Goal: Task Accomplishment & Management: Manage account settings

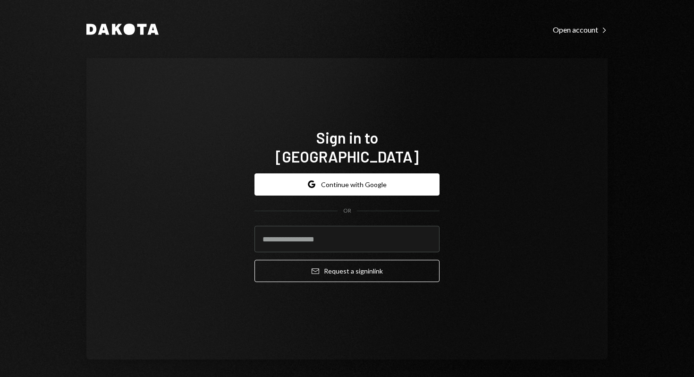
type input "**********"
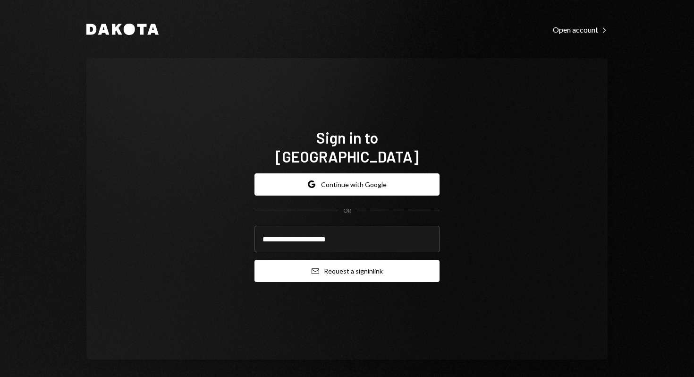
click at [357, 261] on button "Email Request a sign in link" at bounding box center [347, 271] width 185 height 22
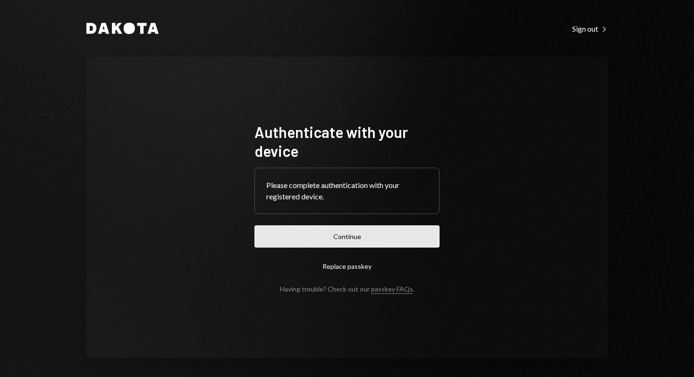
click at [350, 240] on button "Continue" at bounding box center [347, 236] width 185 height 22
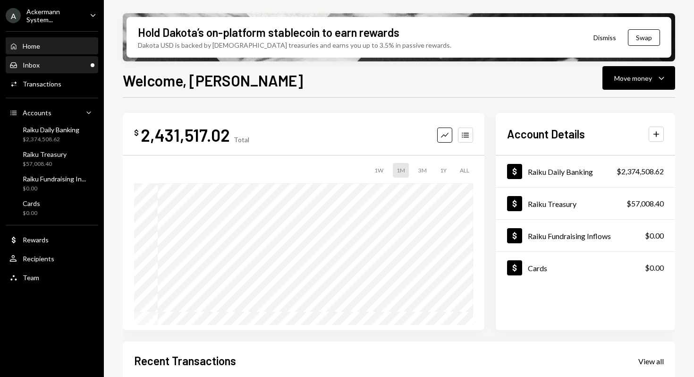
click at [74, 62] on div "Inbox Inbox" at bounding box center [51, 65] width 85 height 9
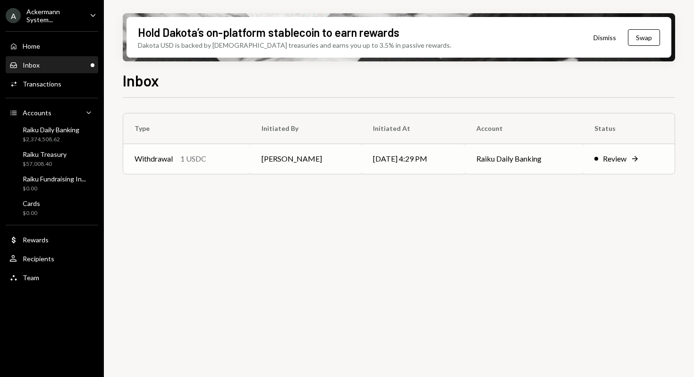
click at [604, 157] on div "Review" at bounding box center [615, 158] width 24 height 11
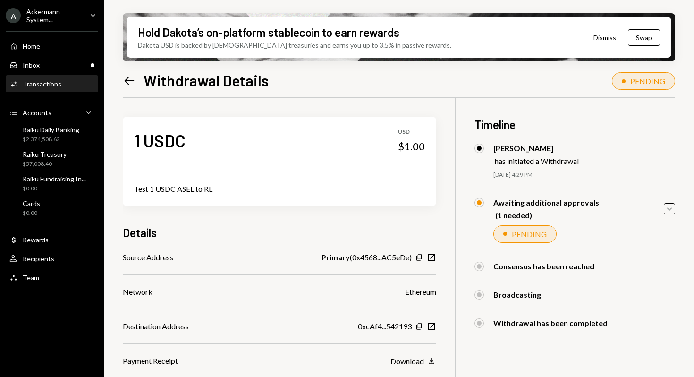
scroll to position [76, 0]
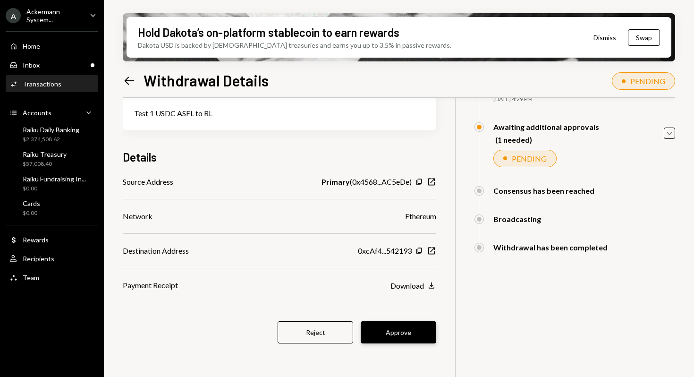
click at [392, 335] on button "Approve" at bounding box center [399, 332] width 76 height 22
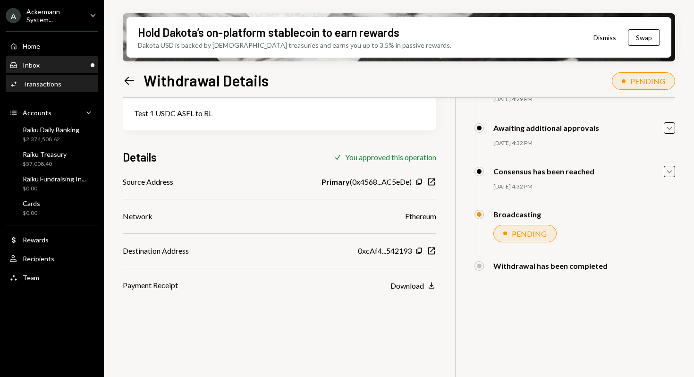
click at [43, 64] on div "Inbox Inbox" at bounding box center [51, 65] width 85 height 9
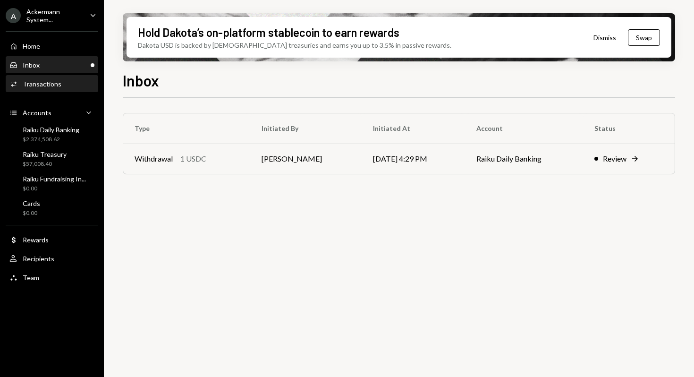
click at [48, 80] on div "Transactions" at bounding box center [42, 84] width 39 height 8
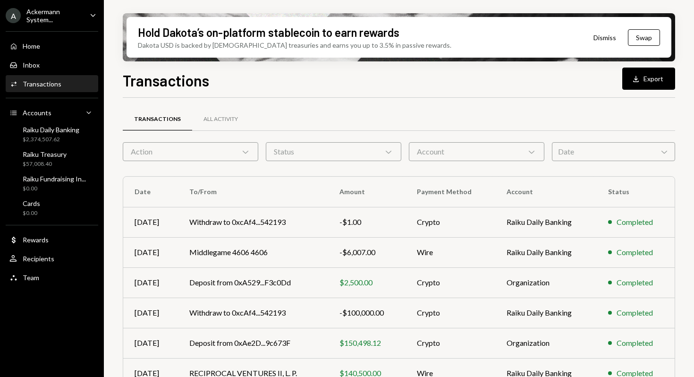
click at [227, 90] on div "Transactions Download Export Transactions All Activity Action Chevron Down Stat…" at bounding box center [399, 251] width 553 height 364
click at [246, 80] on div "Transactions Download Export" at bounding box center [399, 79] width 553 height 21
click at [242, 82] on div "Transactions Download Export" at bounding box center [399, 79] width 553 height 21
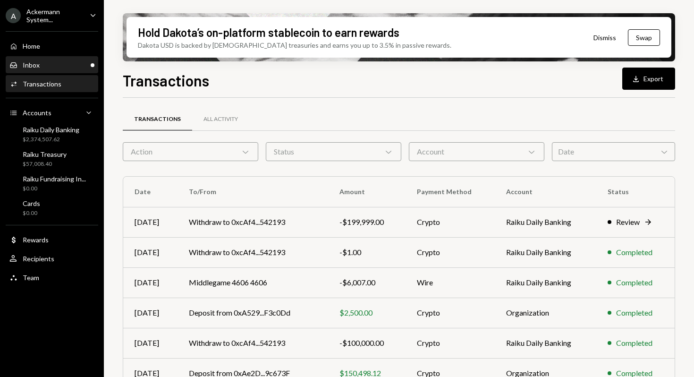
click at [65, 63] on div "Inbox Inbox" at bounding box center [51, 65] width 85 height 9
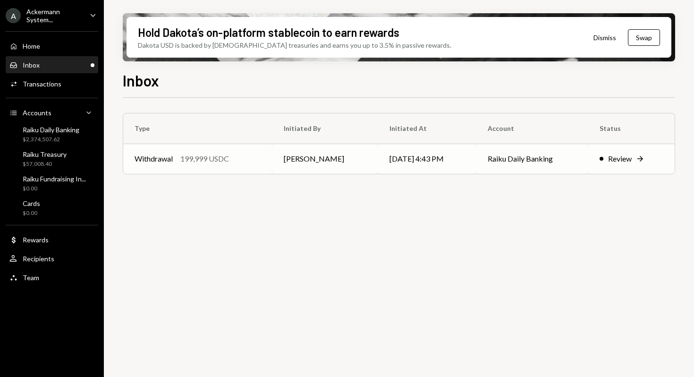
click at [514, 160] on td "Raiku Daily Banking" at bounding box center [533, 159] width 112 height 30
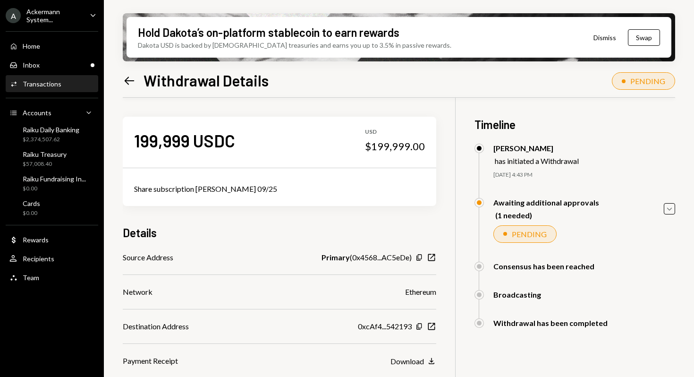
scroll to position [76, 0]
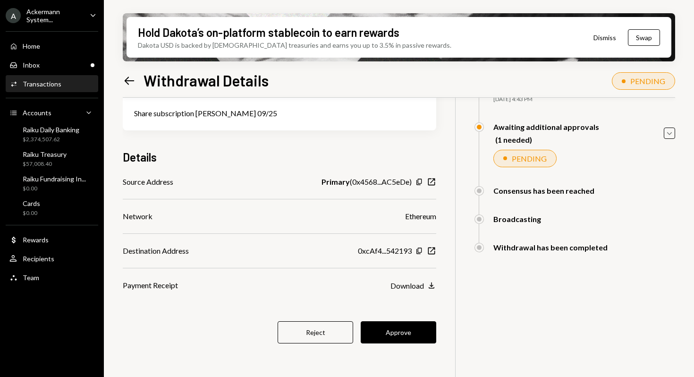
click at [388, 255] on div "0xcAf4...542193" at bounding box center [385, 250] width 54 height 11
click at [419, 250] on icon "Copy" at bounding box center [420, 251] width 8 height 8
click at [400, 330] on button "Approve" at bounding box center [399, 332] width 76 height 22
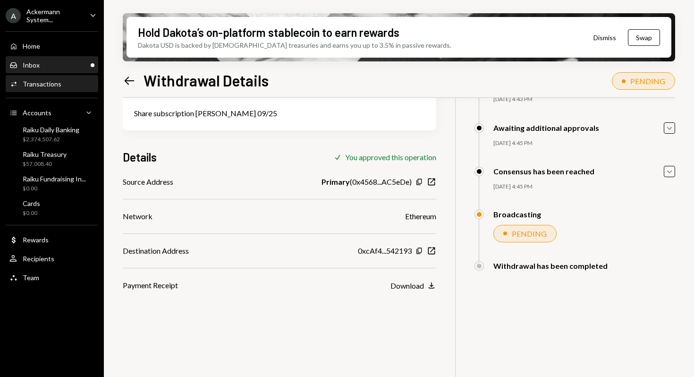
click at [64, 68] on div "Inbox Inbox" at bounding box center [51, 65] width 85 height 9
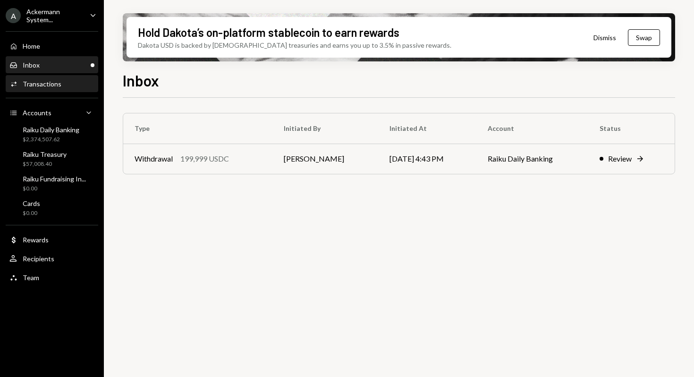
click at [59, 86] on div "Transactions" at bounding box center [42, 84] width 39 height 8
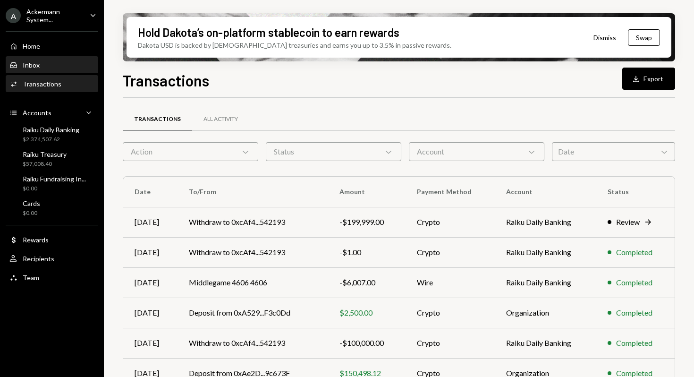
click at [58, 68] on div "Inbox Inbox" at bounding box center [51, 65] width 85 height 9
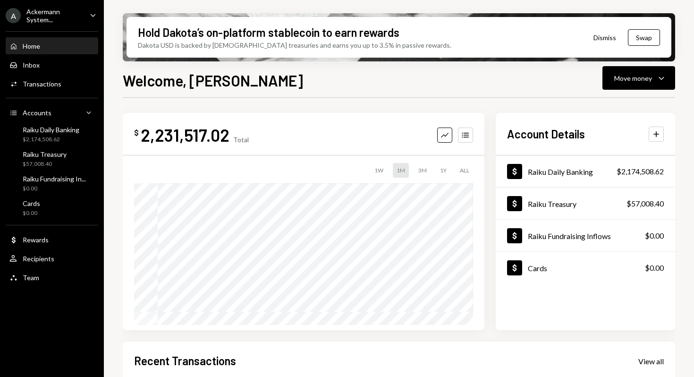
click at [45, 17] on div "Ackermann System..." at bounding box center [54, 16] width 56 height 16
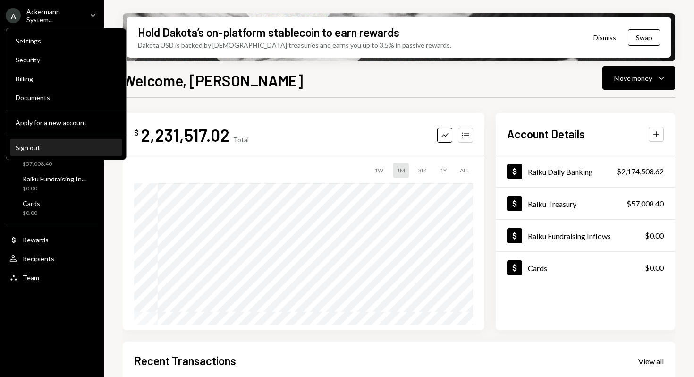
click at [38, 148] on div "Sign out" at bounding box center [66, 148] width 101 height 8
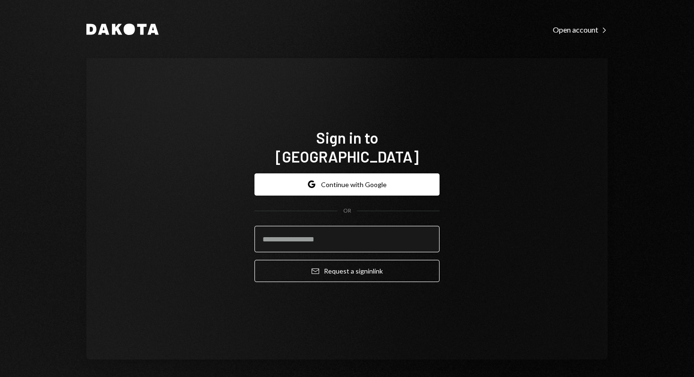
paste input "**********"
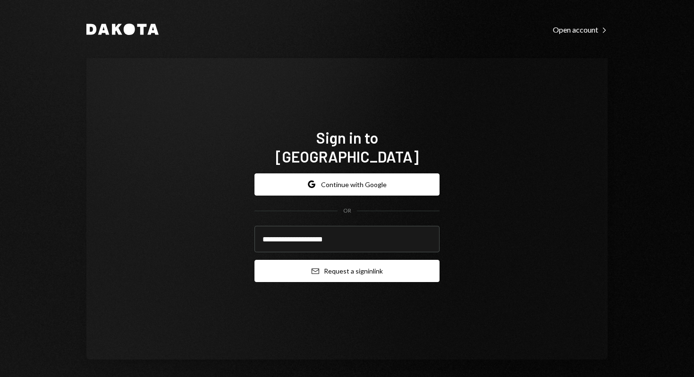
type input "**********"
click at [341, 264] on button "Email Request a sign in link" at bounding box center [347, 271] width 185 height 22
